Goal: Task Accomplishment & Management: Manage account settings

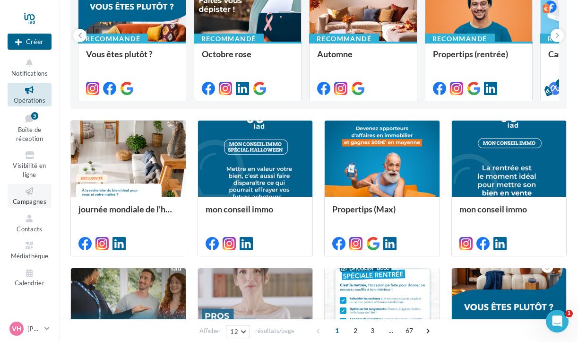
scroll to position [188, 0]
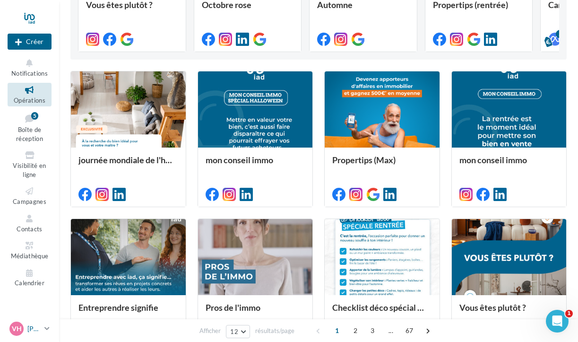
click at [18, 329] on span "VH" at bounding box center [17, 328] width 10 height 9
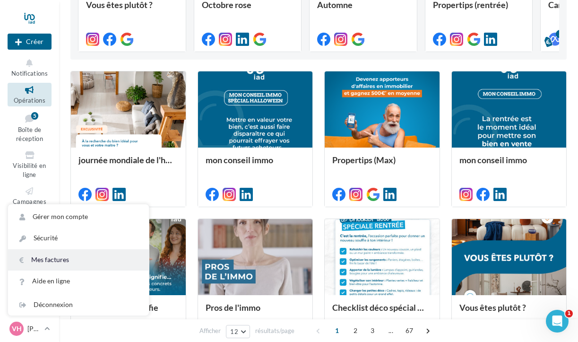
click at [78, 262] on link "Mes factures" at bounding box center [78, 259] width 141 height 21
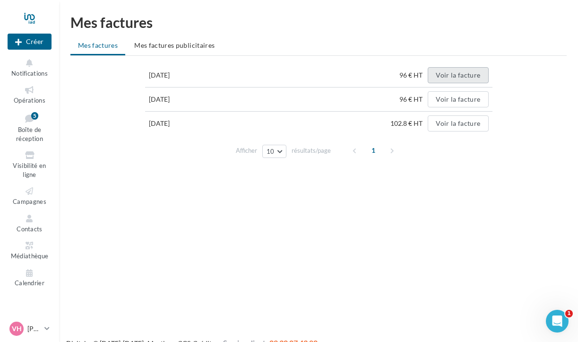
click at [464, 74] on button "Voir la facture" at bounding box center [458, 75] width 61 height 16
